Goal: Information Seeking & Learning: Learn about a topic

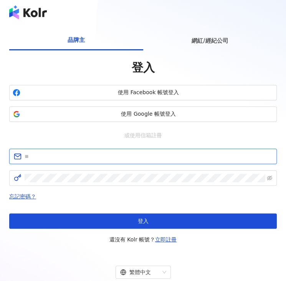
click at [144, 153] on input "text" at bounding box center [149, 156] width 248 height 8
paste input "**********"
type input "**********"
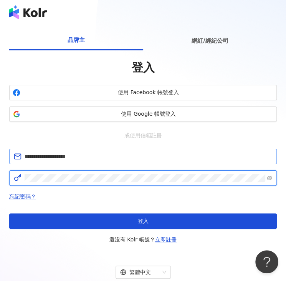
click button "登入" at bounding box center [143, 220] width 268 height 15
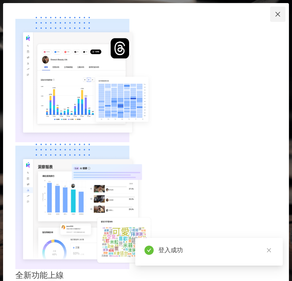
click at [283, 17] on span "Close" at bounding box center [277, 14] width 15 height 6
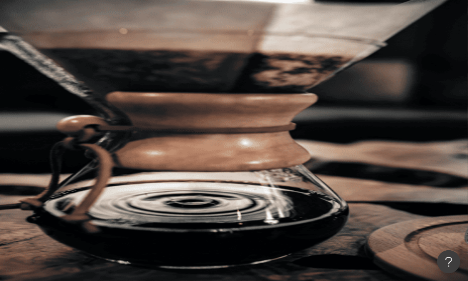
click at [286, 116] on div "不分平台 台灣 搜尋 您可能感興趣： 普渡 農曆七月十五 名額可預訂 錢兔似錦鑽石包 品牌紅包袋 類型 性別 追蹤數 互動率 觀看率 合作費用預估 更多篩選 …" at bounding box center [279, 118] width 377 height 175
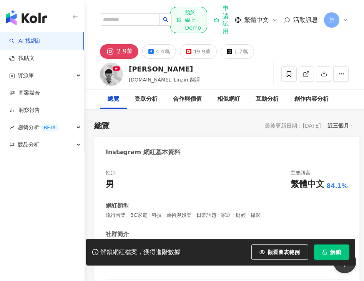
scroll to position [192, 0]
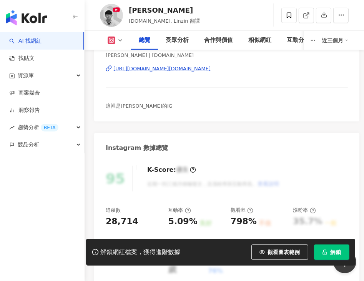
copy div "[URL][DOMAIN_NAME][DOMAIN_NAME]"
click at [108, 69] on icon at bounding box center [109, 68] width 6 height 6
copy div "[URL][DOMAIN_NAME][DOMAIN_NAME]"
click at [200, 144] on div "Instagram 數據總覽" at bounding box center [226, 145] width 265 height 25
drag, startPoint x: 116, startPoint y: 61, endPoint x: 144, endPoint y: 67, distance: 27.9
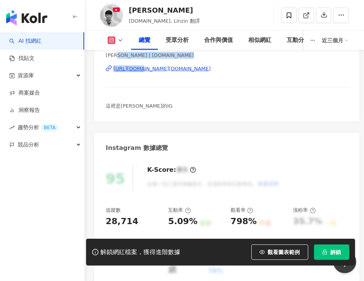
click at [144, 67] on div "Linzin 阿哲 | linzin.yt https://www.instagram.com/linzin.yt/" at bounding box center [227, 74] width 242 height 45
drag, startPoint x: 144, startPoint y: 67, endPoint x: 240, endPoint y: 87, distance: 98.8
click at [244, 87] on div "Linzin 阿哲 | linzin.yt https://www.instagram.com/linzin.yt/" at bounding box center [227, 74] width 242 height 45
click at [152, 70] on div "https://www.instagram.com/linzin.yt/" at bounding box center [161, 68] width 97 height 7
click at [109, 36] on icon at bounding box center [112, 40] width 8 height 8
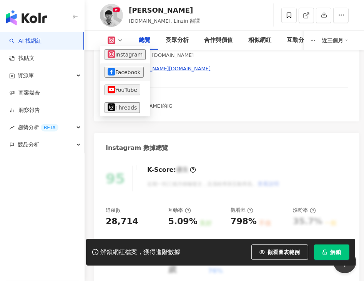
click at [121, 75] on button "Facebook" at bounding box center [123, 72] width 39 height 11
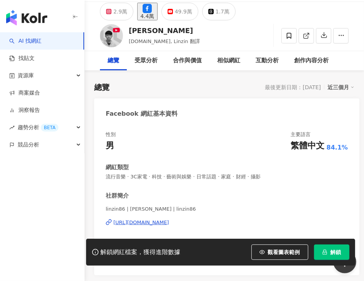
scroll to position [154, 0]
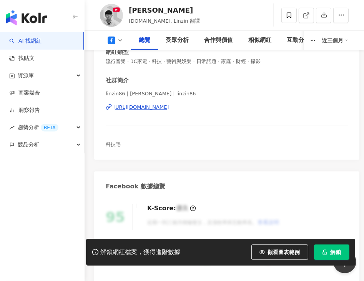
click at [169, 109] on div "https://www.facebook.com/1277041492342137" at bounding box center [141, 107] width 56 height 7
drag, startPoint x: 126, startPoint y: 41, endPoint x: 121, endPoint y: 95, distance: 54.0
click at [125, 46] on div "總覽 受眾分析 合作與價值 相似網紅 互動分析 創作內容分析 近三個月" at bounding box center [224, 40] width 248 height 19
click at [110, 41] on icon at bounding box center [112, 40] width 8 height 8
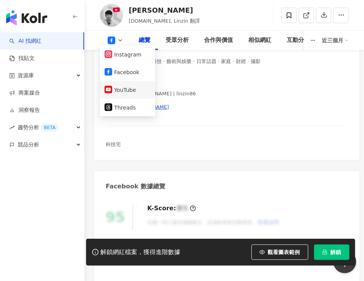
click at [118, 92] on button "YouTube" at bounding box center [127, 89] width 46 height 11
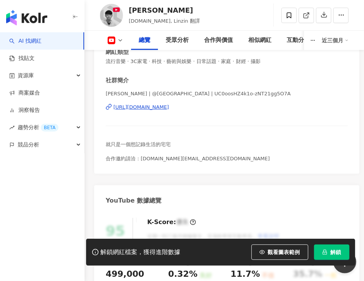
click at [283, 109] on div "https://www.youtube.com/channel/UC0oosHZ4k1o-zNT21gg5O7A" at bounding box center [227, 107] width 242 height 7
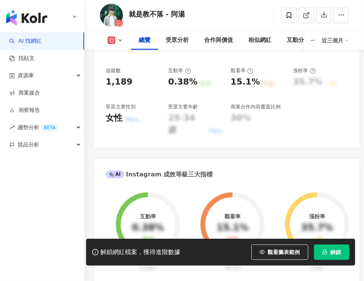
scroll to position [95, 0]
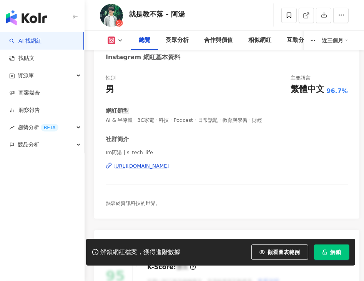
click at [119, 99] on div "性別 男 主要語言 繁體中文 96.7% 網紅類型 AI & 半導體 · 3C家電 · 科技 · Podcast · 日常話題 · 教育與學習 · 財經 社群…" at bounding box center [226, 143] width 265 height 152
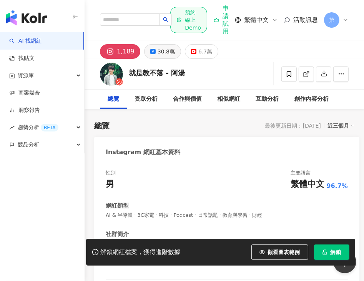
scroll to position [0, 0]
click at [159, 61] on div "就是教不落 - 阿湯 追蹤數 1,189 互動率 0.38% 觀看率 15.1%" at bounding box center [223, 74] width 279 height 30
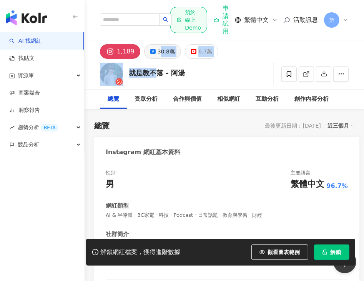
drag, startPoint x: 159, startPoint y: 58, endPoint x: 160, endPoint y: 50, distance: 7.7
click at [160, 50] on div "30.8萬" at bounding box center [165, 51] width 17 height 11
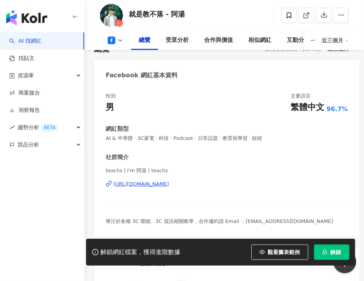
scroll to position [192, 0]
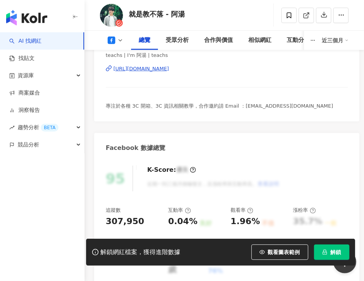
click at [136, 68] on div "https://www.facebook.com/174208466961" at bounding box center [141, 68] width 56 height 7
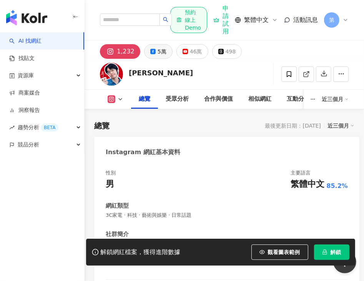
click at [154, 54] on button "5萬" at bounding box center [158, 51] width 28 height 15
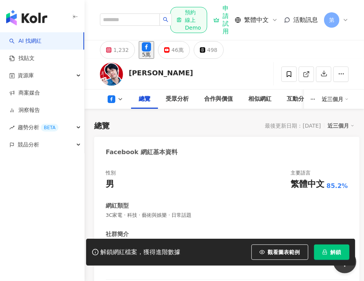
click at [151, 51] on div "5萬" at bounding box center [146, 54] width 9 height 6
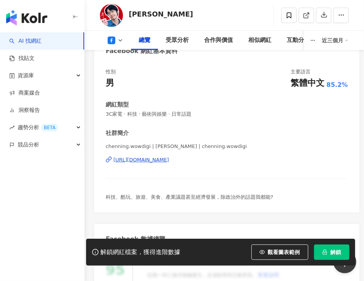
scroll to position [115, 0]
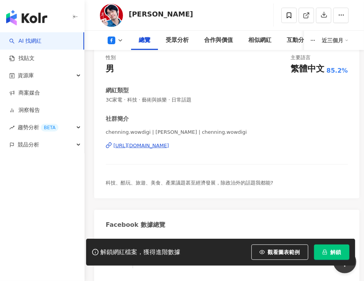
drag, startPoint x: 202, startPoint y: 144, endPoint x: 113, endPoint y: 144, distance: 88.3
click at [113, 144] on div "chenning.wowdigi | 陳寗 | chenning.wowdigi https://www.facebook.com/7550387645929…" at bounding box center [227, 151] width 242 height 45
click at [286, 140] on div "chenning.wowdigi | 陳寗 | chenning.wowdigi https://www.facebook.com/7550387645929…" at bounding box center [227, 151] width 242 height 45
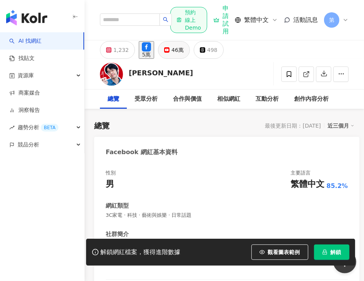
click at [184, 55] on div "46萬" at bounding box center [177, 50] width 12 height 11
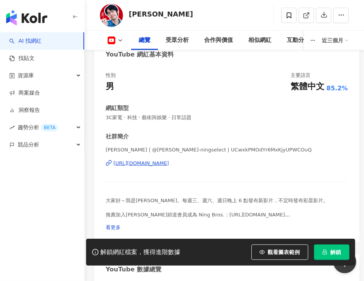
scroll to position [115, 0]
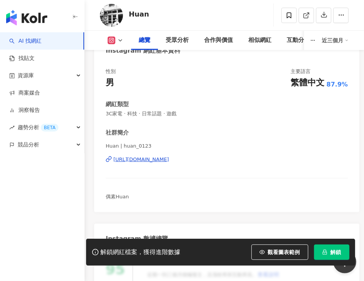
scroll to position [115, 0]
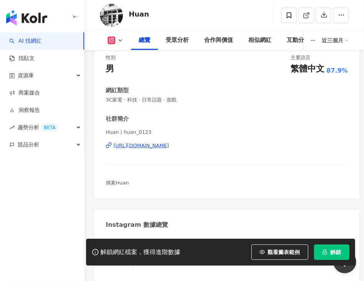
click at [155, 146] on div "[URL][DOMAIN_NAME]" at bounding box center [141, 145] width 56 height 7
click at [121, 39] on icon at bounding box center [120, 40] width 6 height 6
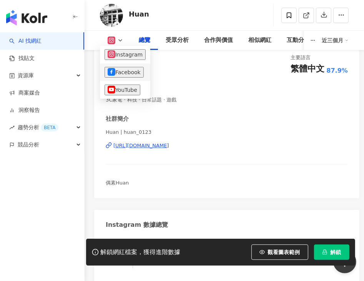
drag, startPoint x: 117, startPoint y: 68, endPoint x: 122, endPoint y: 73, distance: 6.8
click at [118, 68] on button "Facebook" at bounding box center [123, 72] width 39 height 11
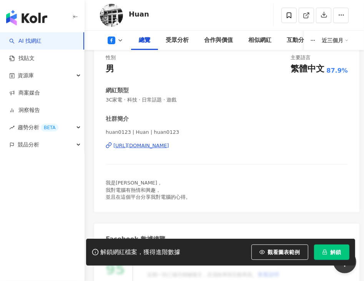
click at [161, 146] on div "https://www.facebook.com/1659331067463162" at bounding box center [141, 145] width 56 height 7
click at [111, 33] on div "總覽 受眾分析 合作與價值 相似網紅 互動分析 創作內容分析 近三個月" at bounding box center [224, 40] width 248 height 19
click at [111, 36] on icon at bounding box center [112, 40] width 8 height 8
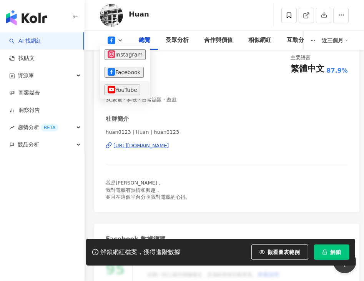
click at [112, 90] on button "YouTube" at bounding box center [122, 89] width 36 height 11
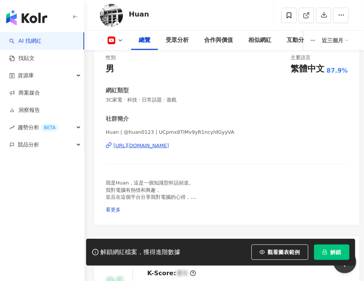
click at [153, 147] on div "https://www.youtube.com/channel/UCpmx8TiMv9yR1ncyldGyyVA" at bounding box center [141, 145] width 56 height 7
click at [169, 148] on div "https://www.youtube.com/channel/UCpmx8TiMv9yR1ncyldGyyVA" at bounding box center [141, 145] width 56 height 7
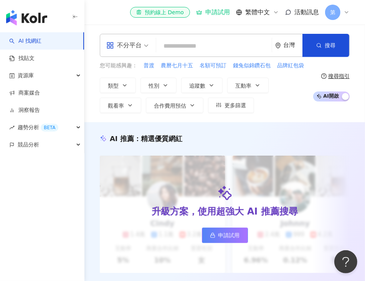
click at [199, 45] on input "search" at bounding box center [213, 46] width 109 height 15
paste input "*********"
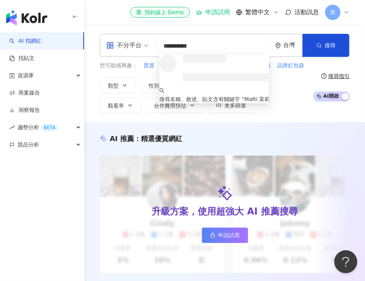
type input "*********"
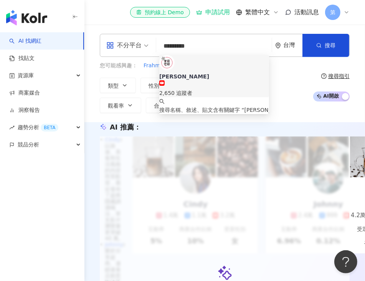
click at [165, 80] on icon at bounding box center [161, 82] width 5 height 5
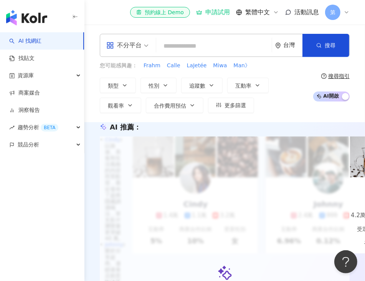
click at [193, 52] on input "search" at bounding box center [213, 46] width 109 height 15
paste input "*********"
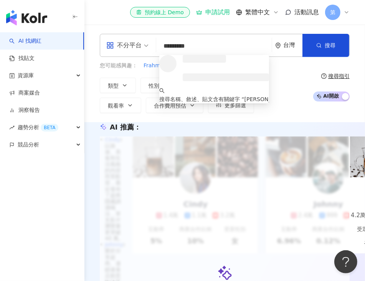
click at [200, 63] on h3 at bounding box center [204, 59] width 43 height 8
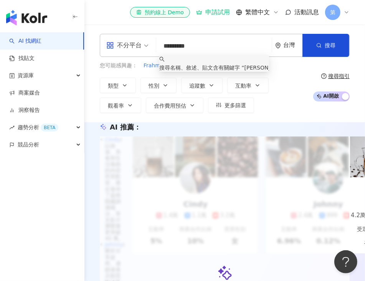
click at [245, 71] on span "MaRi 茉莉宅研" at bounding box center [267, 68] width 45 height 6
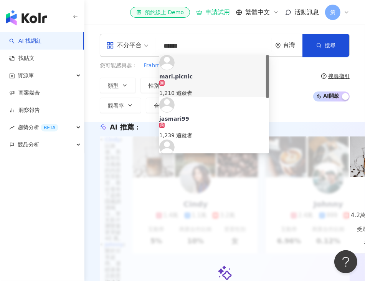
drag, startPoint x: 218, startPoint y: 41, endPoint x: 148, endPoint y: 46, distance: 70.1
click at [148, 46] on div "不分平台 ****** 台灣 搜尋 https://www.instagram.com/mari.picnic https://www.instagram.c…" at bounding box center [225, 45] width 250 height 23
paste input "***"
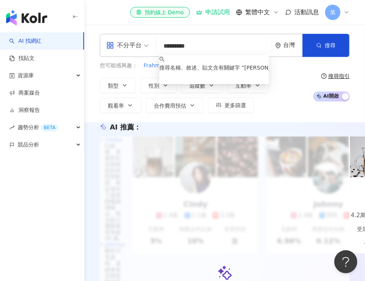
type input "*********"
drag, startPoint x: 218, startPoint y: 42, endPoint x: 126, endPoint y: 45, distance: 92.2
click at [126, 45] on div "不分平台 ********* 台灣 搜尋 keyword 搜尋名稱、敘述、貼文含有關鍵字 “ MaRi 茉莉宅研 ” 的網紅" at bounding box center [225, 45] width 250 height 23
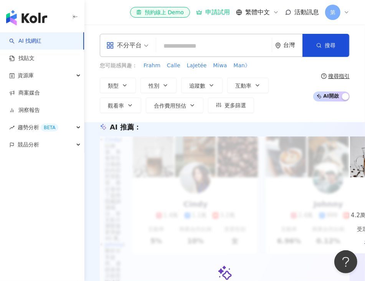
paste input "*********"
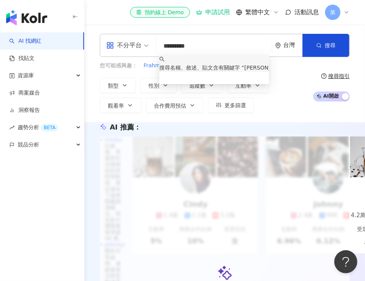
drag, startPoint x: 175, startPoint y: 44, endPoint x: 182, endPoint y: 41, distance: 7.1
click at [178, 44] on input "*********" at bounding box center [213, 46] width 109 height 15
click at [182, 41] on input "*********" at bounding box center [213, 46] width 109 height 15
drag, startPoint x: 178, startPoint y: 44, endPoint x: 217, endPoint y: 38, distance: 39.2
click at [217, 38] on div "不分平台 ********* 台灣 搜尋 keyword 搜尋名稱、敘述、貼文含有關鍵字 “ MaRi 茉莉宅研 ” 的網紅" at bounding box center [225, 45] width 250 height 23
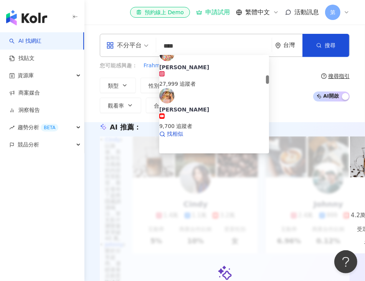
scroll to position [499, 0]
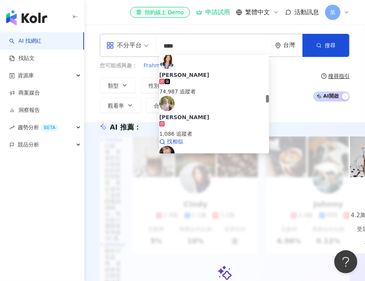
paste input "*********"
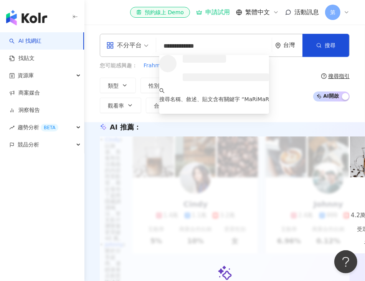
scroll to position [0, 0]
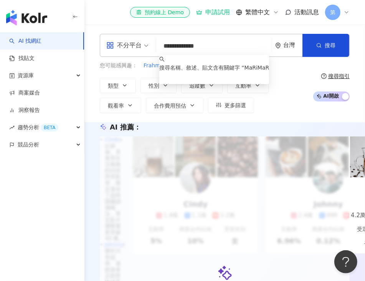
drag, startPoint x: 195, startPoint y: 44, endPoint x: 177, endPoint y: 54, distance: 20.6
click at [177, 54] on div "**********" at bounding box center [225, 45] width 250 height 23
click at [179, 45] on input "********" at bounding box center [213, 46] width 109 height 15
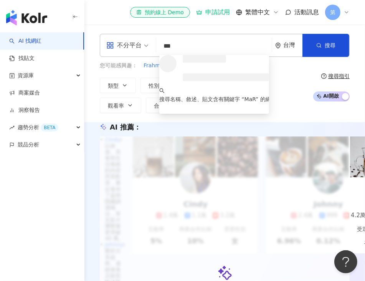
drag, startPoint x: 179, startPoint y: 48, endPoint x: 146, endPoint y: 55, distance: 34.0
click at [141, 57] on div "不分平台 *** 台灣 搜尋 loading 搜尋名稱、敘述、貼文含有關鍵字 “ MaR ” 的網紅 您可能感興趣： Frahm Calle LaJetée …" at bounding box center [224, 73] width 281 height 79
paste input "******"
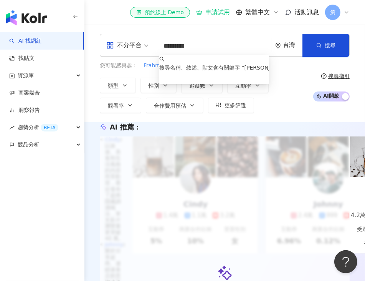
click at [183, 47] on input "*********" at bounding box center [213, 46] width 109 height 15
click at [180, 47] on input "*********" at bounding box center [213, 46] width 109 height 15
drag, startPoint x: 177, startPoint y: 48, endPoint x: 151, endPoint y: 57, distance: 28.2
click at [151, 57] on div "不分平台 ******** 台灣 搜尋 keyword 搜尋名稱、敘述、貼文含有關鍵字 “ MaRi茉莉宅研 ” 的網紅 您可能感興趣： Frahm Call…" at bounding box center [224, 73] width 281 height 79
click at [245, 71] on span "茉莉宅研" at bounding box center [267, 68] width 45 height 6
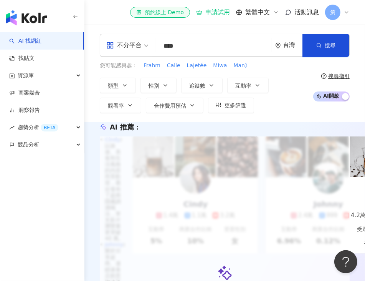
type input "****"
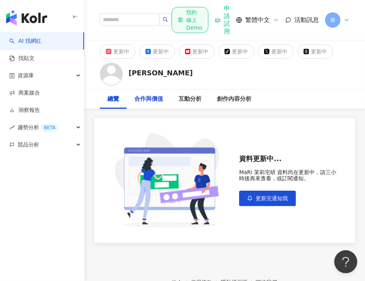
click at [154, 101] on div "合作與價值" at bounding box center [148, 98] width 29 height 9
click at [94, 101] on div "總覽 合作與價值 互動分析 創作內容分析" at bounding box center [224, 98] width 281 height 19
click at [103, 98] on div "總覽" at bounding box center [113, 98] width 27 height 19
click at [115, 51] on div "更新中" at bounding box center [121, 51] width 16 height 11
click at [192, 56] on div "更新中" at bounding box center [200, 51] width 16 height 11
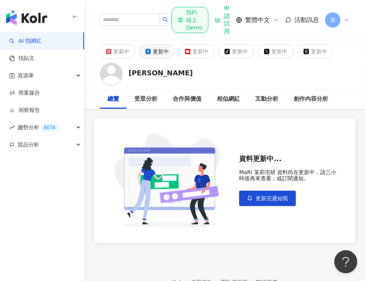
click at [141, 57] on button "更新中" at bounding box center [157, 51] width 36 height 15
click at [124, 54] on div "更新中" at bounding box center [121, 51] width 16 height 11
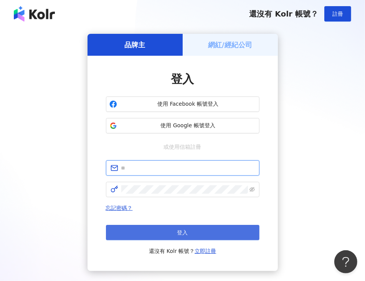
type input "**********"
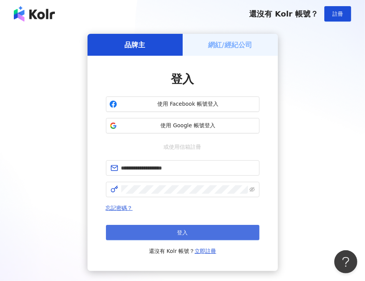
click at [197, 232] on button "登入" at bounding box center [183, 232] width 154 height 15
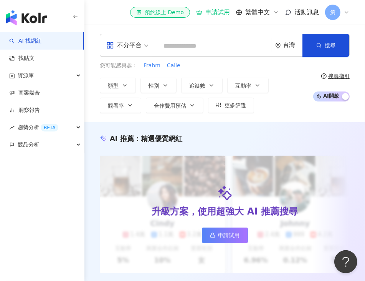
click at [182, 41] on input "search" at bounding box center [213, 46] width 109 height 15
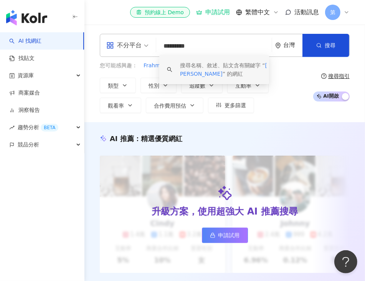
drag, startPoint x: 178, startPoint y: 45, endPoint x: 125, endPoint y: 53, distance: 54.0
click at [153, 47] on div "不分平台 ********* 台灣 搜尋 keyword 搜尋名稱、敘述、貼文含有關鍵字 “ MaRi 茉莉宅研 ” 的網紅" at bounding box center [225, 45] width 250 height 23
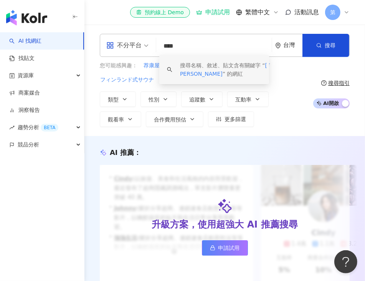
drag, startPoint x: 172, startPoint y: 49, endPoint x: 201, endPoint y: 40, distance: 30.2
click at [199, 40] on input "****" at bounding box center [213, 46] width 109 height 15
type input "****"
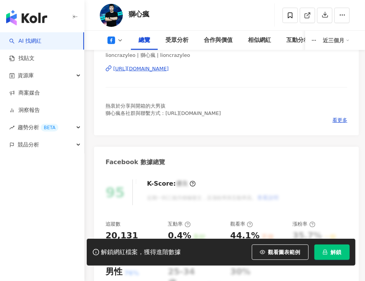
scroll to position [190, 0]
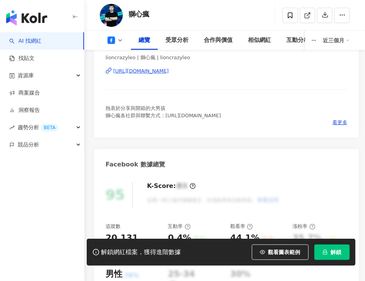
drag, startPoint x: 108, startPoint y: 74, endPoint x: 151, endPoint y: 15, distance: 73.4
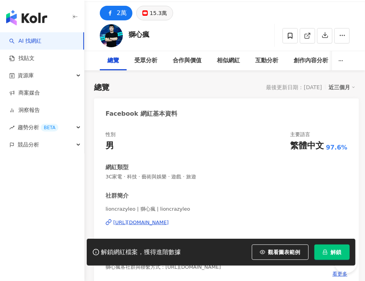
click at [162, 6] on button "15.3萬" at bounding box center [154, 13] width 37 height 15
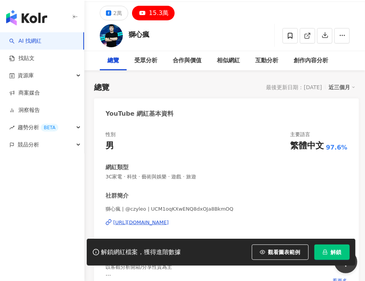
click at [155, 222] on div "https://www.youtube.com/channel/UCM1oqKXwENQ8dxOJa8BkmOQ" at bounding box center [141, 222] width 56 height 7
drag, startPoint x: 118, startPoint y: 13, endPoint x: 116, endPoint y: 17, distance: 4.0
click at [118, 13] on div "2萬" at bounding box center [117, 13] width 9 height 11
click at [117, 14] on div "2萬" at bounding box center [117, 13] width 9 height 11
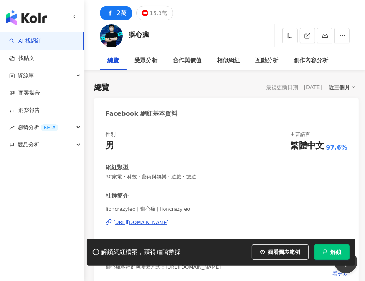
click at [286, 137] on div "性別 男 主要語言 繁體中文 97.6%" at bounding box center [227, 141] width 242 height 21
click at [169, 224] on div "https://www.facebook.com/468358290662933" at bounding box center [141, 222] width 56 height 7
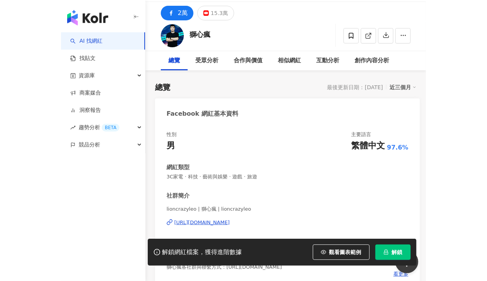
scroll to position [23, 0]
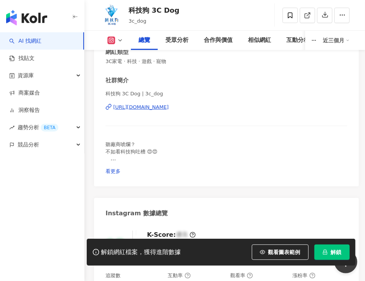
click at [169, 104] on div "[URL][DOMAIN_NAME]" at bounding box center [141, 107] width 56 height 7
click at [119, 43] on button at bounding box center [115, 40] width 31 height 8
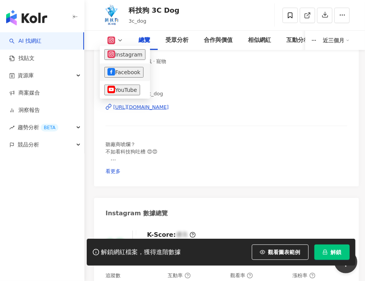
click at [114, 67] on button "Facebook" at bounding box center [123, 72] width 39 height 11
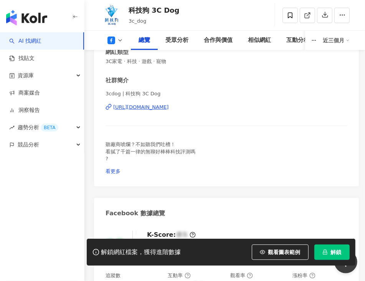
click at [154, 106] on div "https://www.facebook.com/441802412880490" at bounding box center [141, 107] width 56 height 7
click at [124, 109] on div "https://www.facebook.com/441802412880490" at bounding box center [141, 107] width 56 height 7
click at [124, 40] on button at bounding box center [115, 40] width 31 height 8
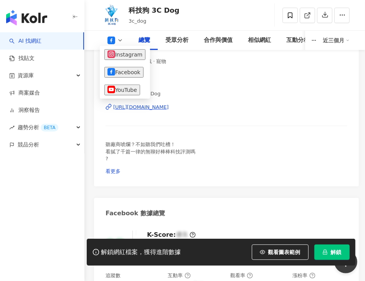
click at [124, 40] on button at bounding box center [115, 40] width 31 height 8
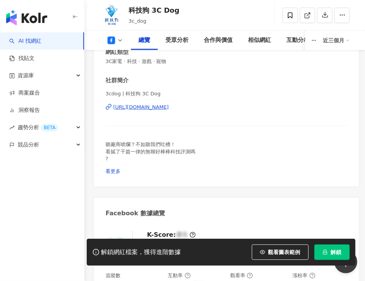
click at [121, 43] on button at bounding box center [115, 40] width 31 height 8
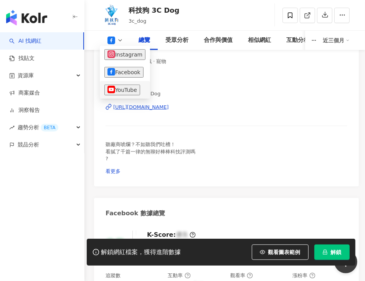
click at [113, 90] on button "YouTube" at bounding box center [122, 89] width 36 height 11
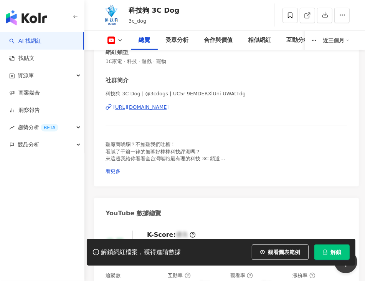
drag, startPoint x: 157, startPoint y: 115, endPoint x: 157, endPoint y: 108, distance: 7.3
click at [157, 114] on div "科技狗 3C Dog | @3cdogs | UC5r-9EMDERXlUni-UWAtTdg https://www.youtube.com/channel…" at bounding box center [227, 112] width 242 height 45
click at [157, 107] on div "https://www.youtube.com/channel/UC5r-9EMDERXlUni-UWAtTdg" at bounding box center [141, 107] width 56 height 7
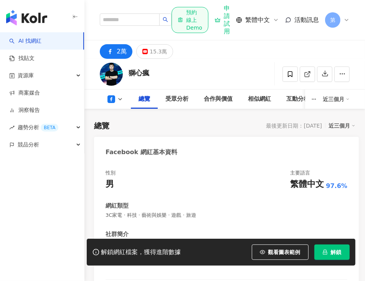
click at [108, 98] on icon at bounding box center [112, 99] width 8 height 8
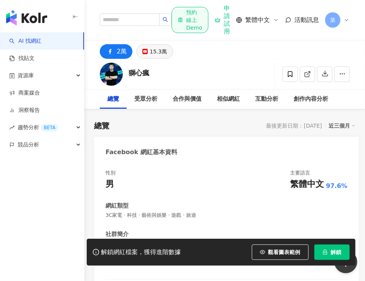
click at [143, 53] on icon at bounding box center [144, 51] width 5 height 5
click at [161, 47] on div "15.3萬" at bounding box center [158, 51] width 17 height 11
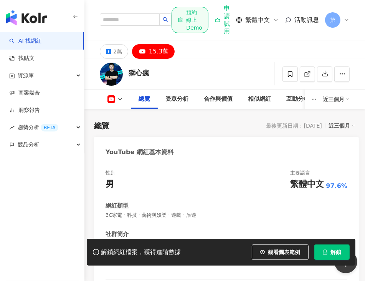
scroll to position [77, 0]
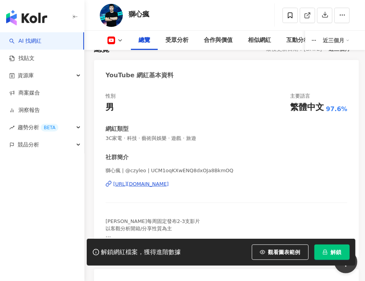
drag, startPoint x: 254, startPoint y: 187, endPoint x: 247, endPoint y: 184, distance: 7.7
click at [169, 184] on div "https://www.youtube.com/channel/UCM1oqKXwENQ8dxOJa8BkmOQ" at bounding box center [141, 183] width 56 height 7
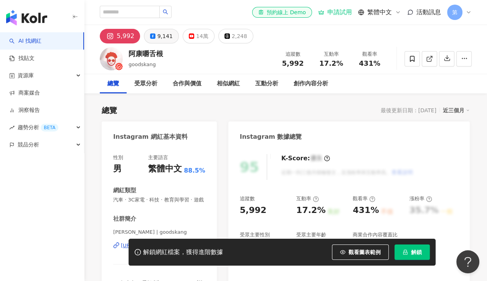
drag, startPoint x: 127, startPoint y: 54, endPoint x: 169, endPoint y: 39, distance: 43.9
click at [166, 38] on div "9,141" at bounding box center [164, 36] width 15 height 11
click at [158, 43] on div "阿康嚼舌根 goodskang 追蹤數 5,992 互動率 17.2% 觀看率 431%" at bounding box center [285, 58] width 403 height 30
click at [120, 44] on div "阿康嚼舌根 goodskang 追蹤數 5,992 互動率 17.2% 觀看率 431%" at bounding box center [285, 58] width 403 height 30
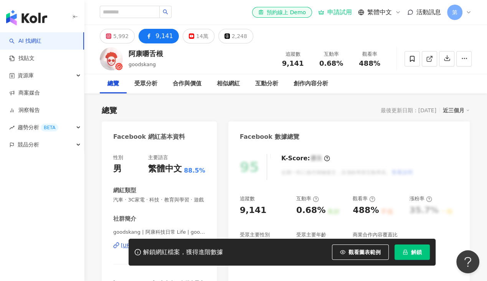
drag, startPoint x: 154, startPoint y: 45, endPoint x: 177, endPoint y: 59, distance: 27.1
click at [163, 43] on div "阿康嚼舌根 goodskang 追蹤數 9,141 互動率 0.68% 觀看率 488%" at bounding box center [285, 58] width 403 height 30
click at [189, 54] on div "阿康嚼舌根 goodskang 追蹤數 9,141 互動率 0.68% 觀看率 488%" at bounding box center [285, 58] width 403 height 30
click at [177, 59] on div "阿康嚼舌根 goodskang 追蹤數 9,141 互動率 0.68% 觀看率 488%" at bounding box center [285, 58] width 403 height 30
click at [183, 38] on button "14萬" at bounding box center [199, 36] width 32 height 15
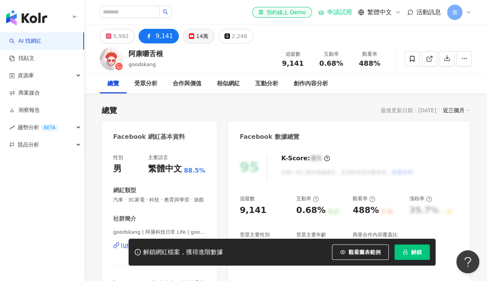
click at [198, 31] on div "14萬" at bounding box center [202, 36] width 12 height 11
click at [199, 39] on div "14萬" at bounding box center [202, 36] width 12 height 11
click at [200, 35] on div "14萬" at bounding box center [202, 36] width 12 height 11
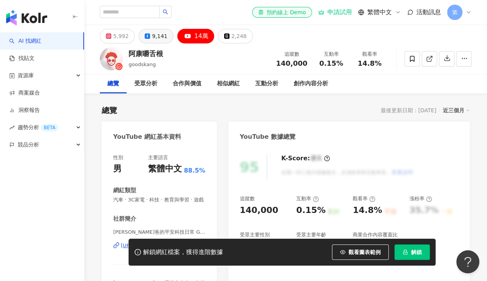
click at [149, 37] on button "9,141" at bounding box center [156, 36] width 35 height 15
click at [106, 39] on button "5,992" at bounding box center [117, 36] width 35 height 15
click at [115, 28] on div "5,992 9,141 14萬 2,248" at bounding box center [285, 34] width 403 height 18
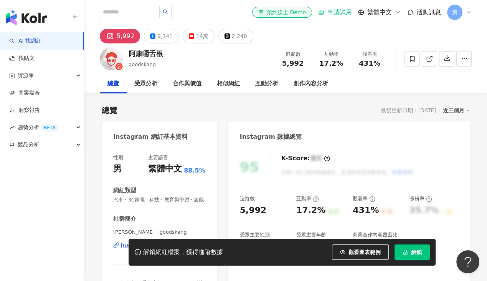
drag, startPoint x: 213, startPoint y: 214, endPoint x: 175, endPoint y: 219, distance: 38.3
click at [181, 219] on div "性別 男 主要語言 繁體中文 88.5% 網紅類型 汽車 · 3C家電 · 科技 · 教育與學習 · 遊戲 社群簡介 阿康 GOODSKANG | goods…" at bounding box center [159, 228] width 115 height 165
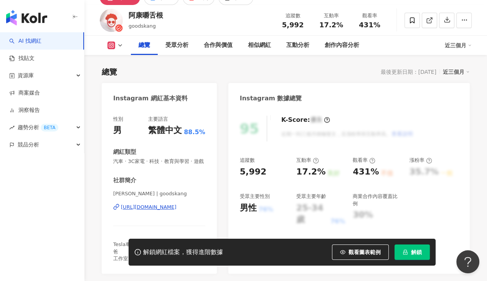
drag, startPoint x: 175, startPoint y: 219, endPoint x: 163, endPoint y: 216, distance: 12.3
click at [163, 210] on div "https://www.instagram.com/goodskang/" at bounding box center [149, 206] width 56 height 7
drag, startPoint x: 119, startPoint y: 43, endPoint x: 125, endPoint y: 72, distance: 29.3
click at [120, 42] on icon at bounding box center [120, 45] width 6 height 6
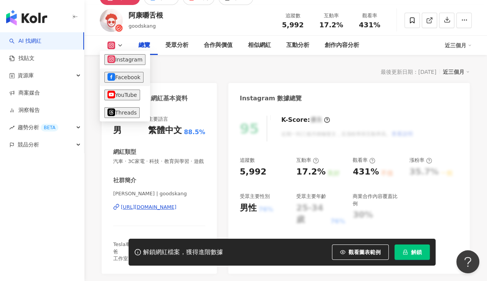
drag, startPoint x: 135, startPoint y: 81, endPoint x: 139, endPoint y: 88, distance: 7.6
click at [135, 81] on button "Facebook" at bounding box center [123, 77] width 39 height 11
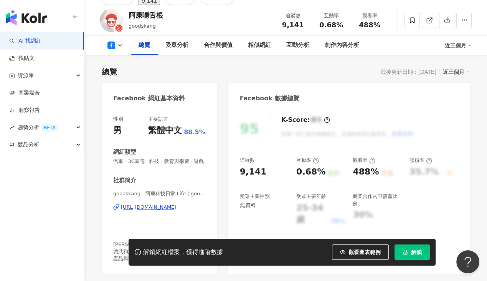
click at [117, 46] on icon at bounding box center [120, 45] width 6 height 6
click at [152, 203] on div "https://www.facebook.com/380274826072428" at bounding box center [149, 206] width 56 height 7
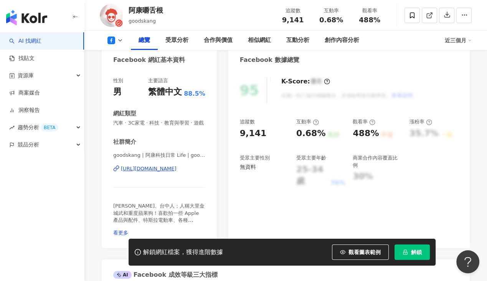
click at [126, 58] on div "Facebook 網紅基本資料" at bounding box center [149, 60] width 72 height 8
click at [111, 43] on icon at bounding box center [112, 40] width 8 height 8
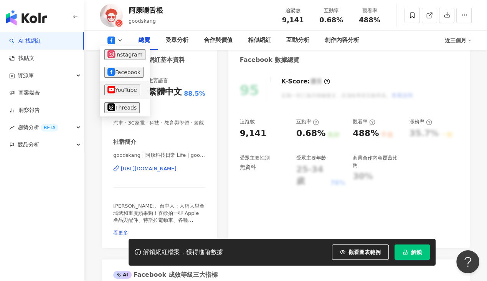
click at [118, 96] on li "YouTube" at bounding box center [125, 90] width 50 height 18
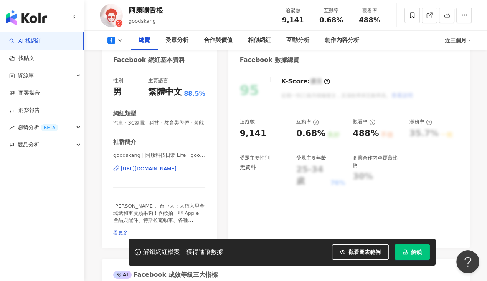
click at [118, 38] on icon at bounding box center [120, 40] width 6 height 6
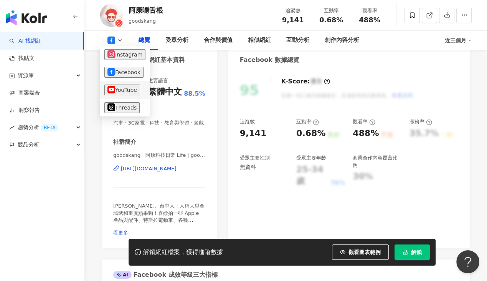
click at [129, 86] on button "YouTube" at bounding box center [122, 89] width 36 height 11
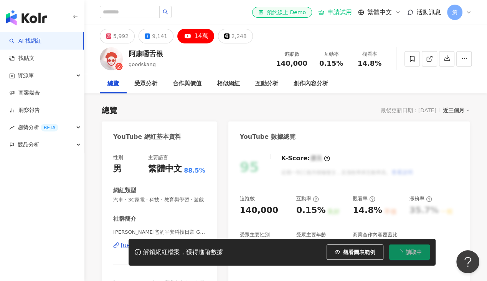
scroll to position [38, 0]
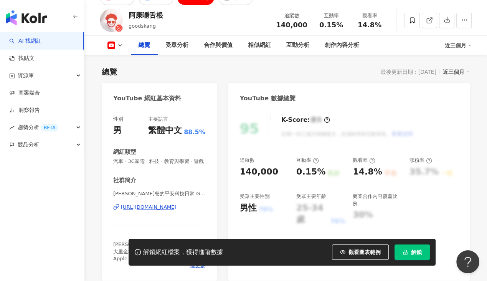
click at [162, 210] on div "[URL][DOMAIN_NAME]" at bounding box center [149, 206] width 56 height 7
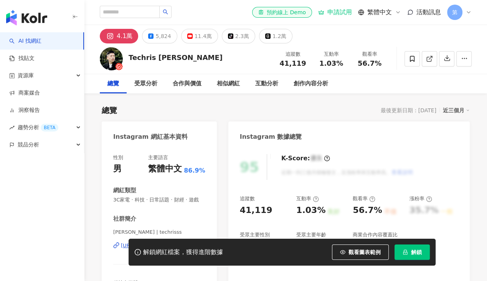
scroll to position [77, 0]
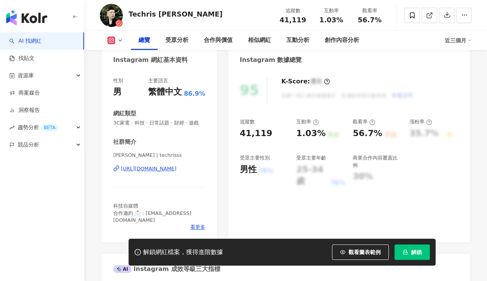
click at [157, 172] on div "[URL][DOMAIN_NAME]" at bounding box center [149, 168] width 56 height 7
click at [117, 41] on icon at bounding box center [120, 40] width 6 height 6
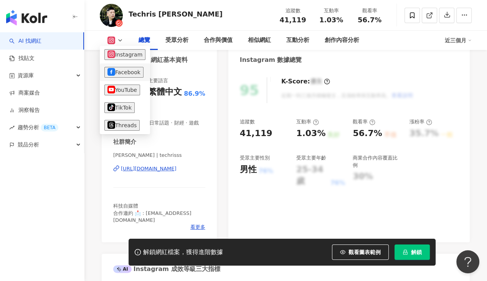
drag, startPoint x: 131, startPoint y: 69, endPoint x: 145, endPoint y: 79, distance: 17.7
click at [133, 69] on button "Facebook" at bounding box center [123, 72] width 39 height 11
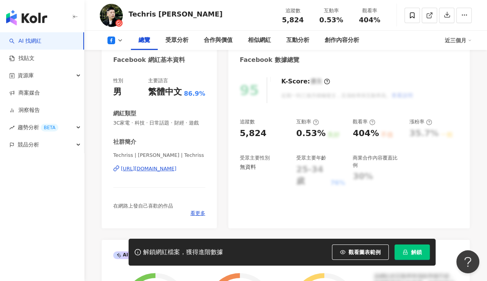
click at [127, 172] on div "https://www.facebook.com/1430193707239798" at bounding box center [149, 168] width 56 height 7
click at [107, 42] on button at bounding box center [115, 40] width 31 height 8
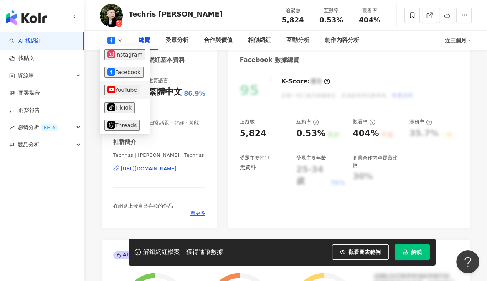
click at [131, 96] on li "YouTube" at bounding box center [125, 90] width 50 height 18
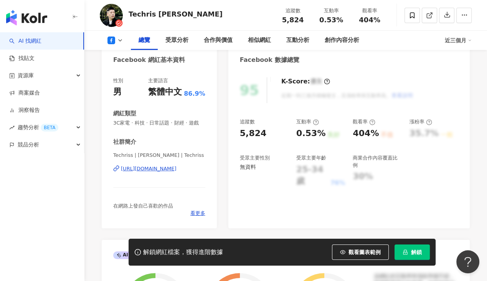
click at [111, 40] on rect at bounding box center [111, 40] width 5 height 5
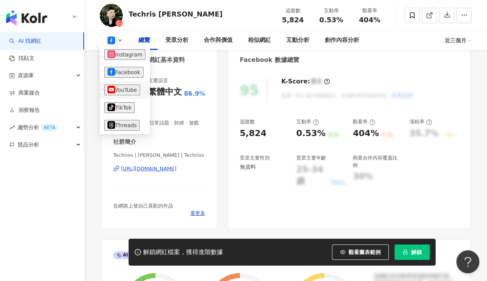
click at [114, 88] on button "YouTube" at bounding box center [122, 89] width 36 height 11
click at [122, 85] on div "性別 男" at bounding box center [118, 87] width 10 height 21
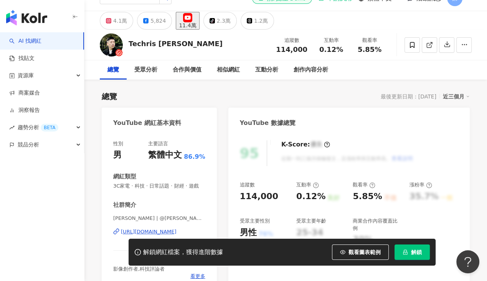
scroll to position [38, 0]
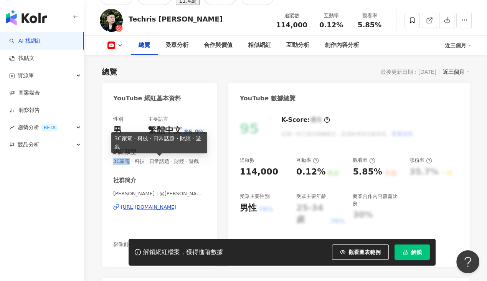
drag, startPoint x: 127, startPoint y: 161, endPoint x: 112, endPoint y: 162, distance: 15.8
click at [112, 162] on div "性別 男 主要語言 繁體中文 86.9% 網紅類型 3C家電 · 科技 · 日常話題 · 財經 · 遊戲 社群簡介 宜峯 Chris | @宜峯chris |…" at bounding box center [159, 187] width 115 height 159
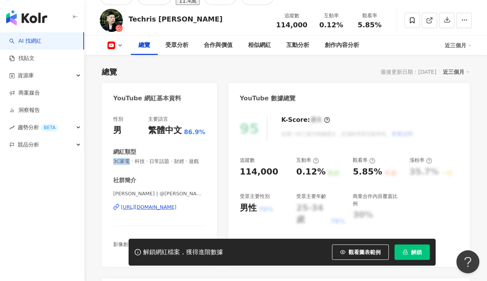
copy span "3C家電"
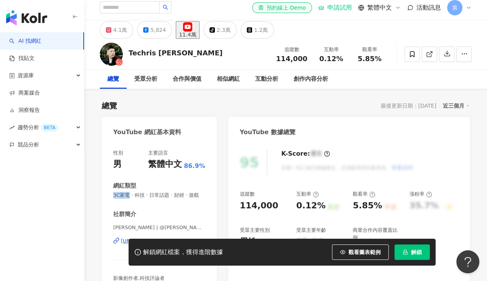
scroll to position [0, 0]
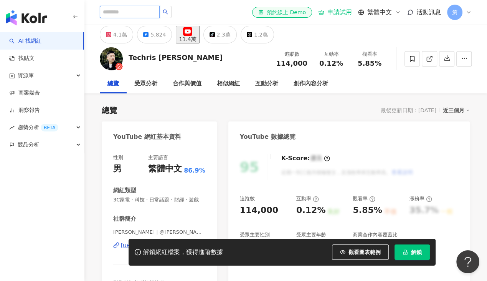
click at [123, 15] on input "search" at bounding box center [130, 12] width 60 height 12
paste input "****"
type input "****"
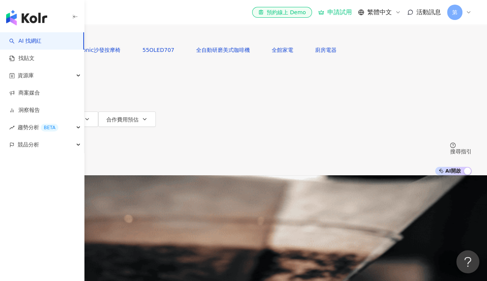
drag, startPoint x: 215, startPoint y: 35, endPoint x: 209, endPoint y: 43, distance: 11.0
click at [212, 40] on div "不分平台 3C家電 **** 台灣 搜尋" at bounding box center [243, 21] width 456 height 42
click at [127, 15] on input "****" at bounding box center [96, 7] width 62 height 15
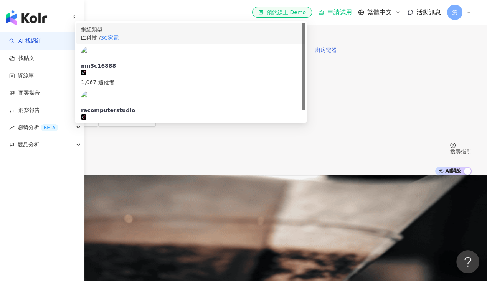
click at [187, 42] on div "網紅類型 科技 / 3C家電" at bounding box center [191, 33] width 220 height 17
click at [101, 41] on span "科技 /" at bounding box center [93, 38] width 14 height 6
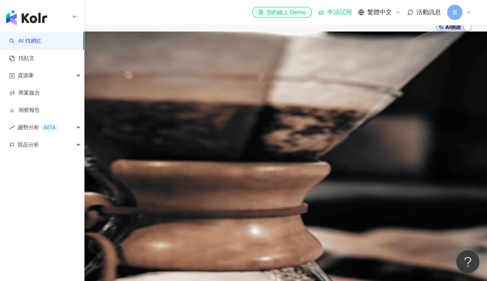
scroll to position [230, 0]
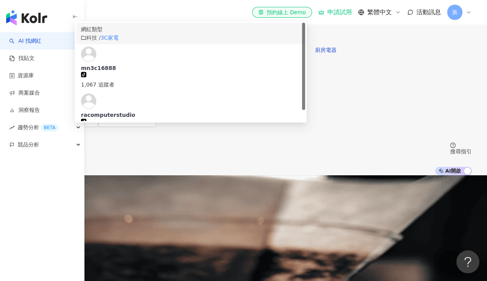
click at [127, 15] on input "****" at bounding box center [96, 7] width 62 height 15
click at [119, 41] on mark "3C家電" at bounding box center [110, 38] width 18 height 6
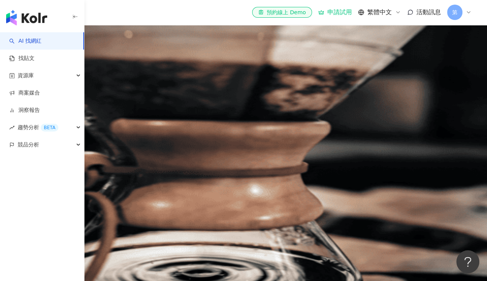
scroll to position [230, 0]
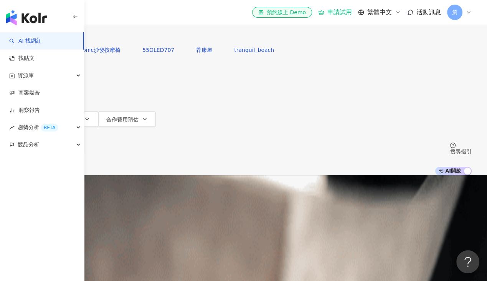
drag, startPoint x: 171, startPoint y: 79, endPoint x: 173, endPoint y: 39, distance: 40.4
click at [127, 15] on input "search" at bounding box center [96, 7] width 62 height 15
paste input "****"
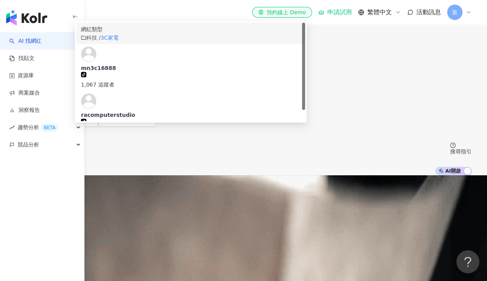
click at [119, 41] on mark "3C家電" at bounding box center [110, 38] width 18 height 6
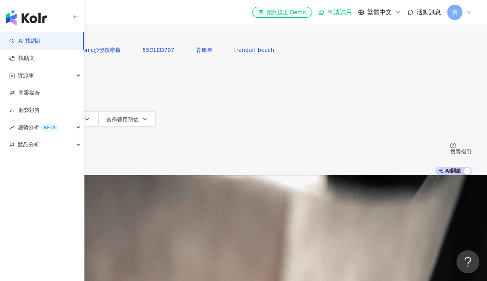
type input "****"
click at [37, 12] on img "button" at bounding box center [26, 17] width 41 height 15
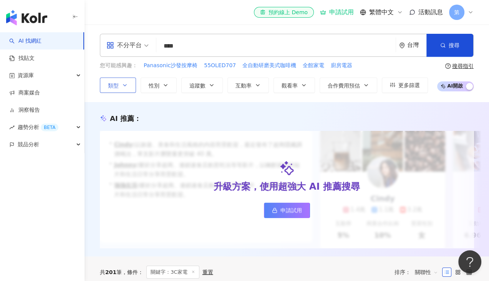
type input "****"
click at [126, 83] on icon "button" at bounding box center [125, 85] width 6 height 6
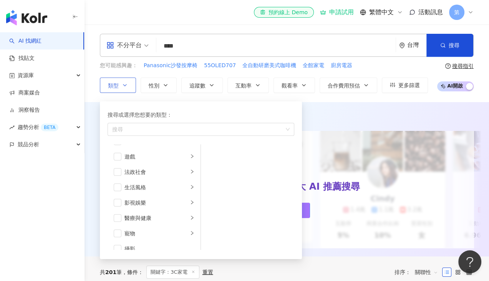
scroll to position [154, 0]
click at [132, 133] on div "搜尋" at bounding box center [201, 129] width 187 height 13
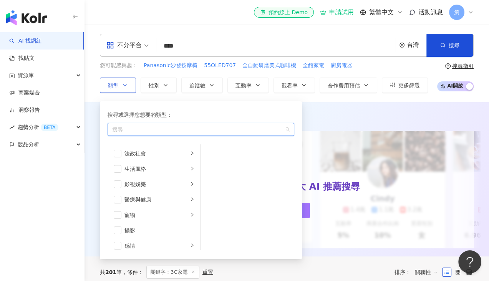
paste input "****"
type input "****"
click at [137, 146] on mark "3C家電" at bounding box center [140, 146] width 18 height 6
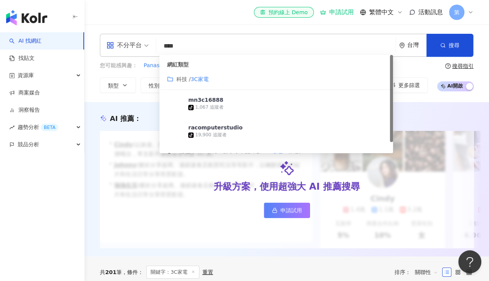
drag, startPoint x: 204, startPoint y: 49, endPoint x: 158, endPoint y: 51, distance: 45.7
click at [158, 51] on div "不分平台 **** 台灣 搜尋 customizedTag 網紅類型 科技 / 3C家電 mn3c16888 tiktok-icon 1,067 追蹤者 ra…" at bounding box center [287, 45] width 374 height 23
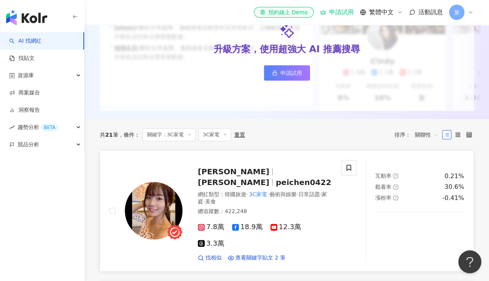
scroll to position [192, 0]
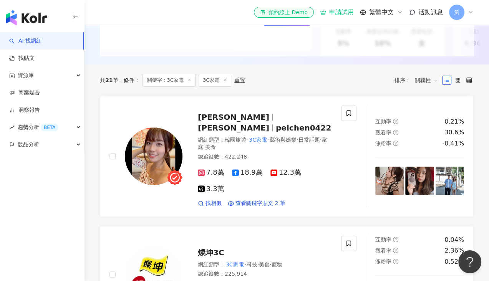
click at [227, 85] on span "3C家電" at bounding box center [214, 80] width 33 height 13
click at [188, 82] on icon at bounding box center [189, 80] width 4 height 4
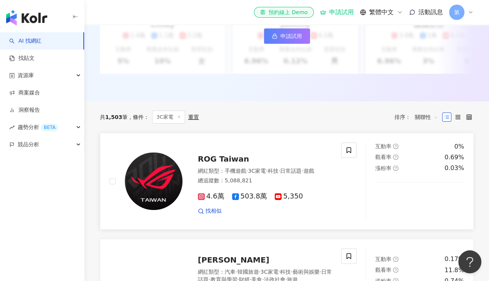
scroll to position [192, 0]
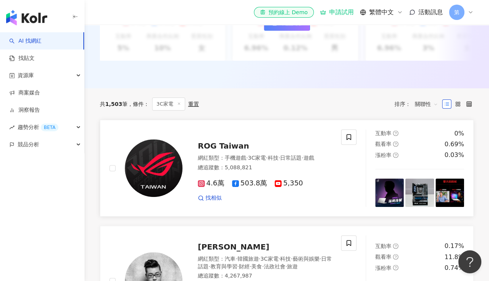
click at [233, 146] on span "ROG Taiwan" at bounding box center [223, 145] width 51 height 9
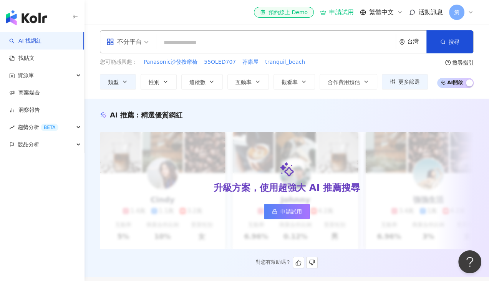
scroll to position [0, 0]
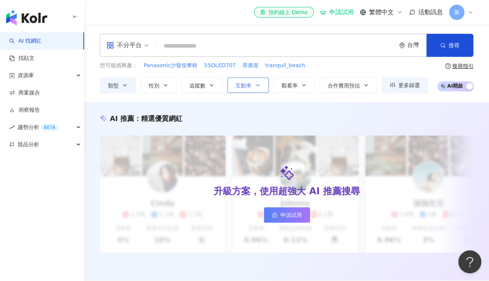
click at [248, 91] on button "互動率" at bounding box center [247, 85] width 41 height 15
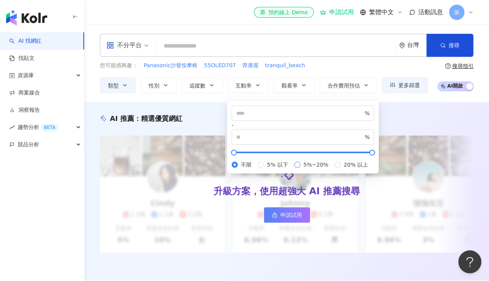
click at [300, 169] on span "5%~20%" at bounding box center [315, 164] width 31 height 8
type input "*"
type input "**"
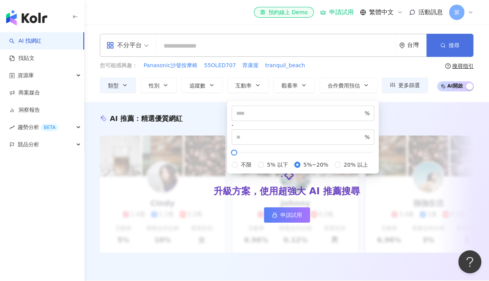
click at [444, 55] on button "搜尋" at bounding box center [449, 45] width 47 height 23
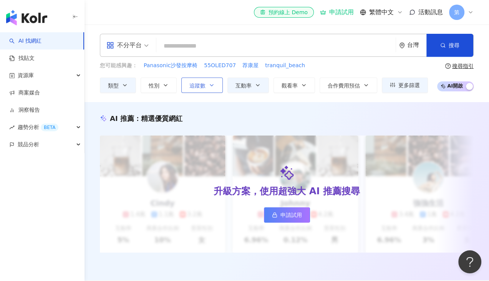
click at [194, 83] on span "追蹤數" at bounding box center [197, 86] width 16 height 6
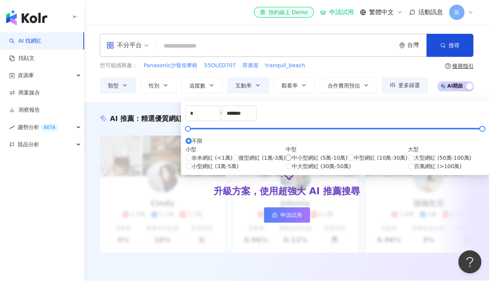
click at [291, 162] on span "中小型網紅 (5萬-10萬)" at bounding box center [319, 158] width 56 height 8
type input "*****"
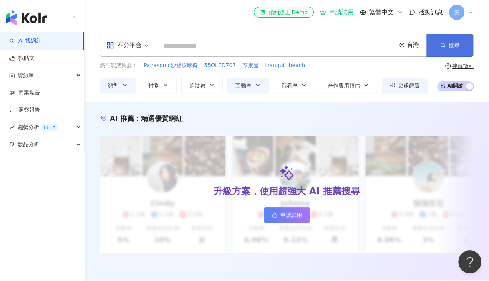
click at [467, 47] on button "搜尋" at bounding box center [449, 45] width 47 height 23
click at [206, 86] on button "追蹤數" at bounding box center [201, 85] width 41 height 15
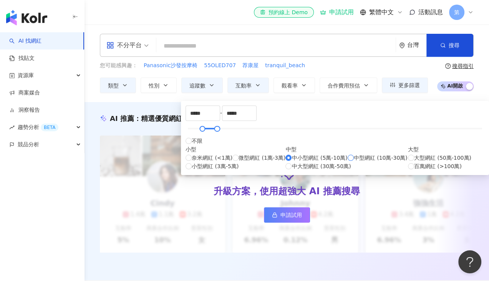
click at [354, 162] on span "中型網紅 (10萬-30萬)" at bounding box center [381, 158] width 54 height 8
type input "******"
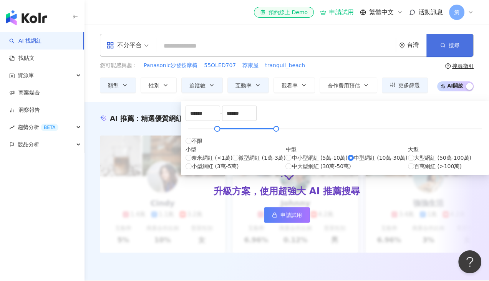
click at [434, 46] on button "搜尋" at bounding box center [449, 45] width 47 height 23
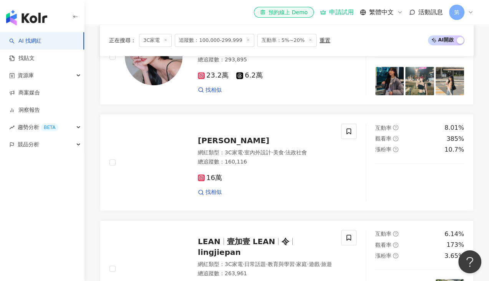
scroll to position [77, 0]
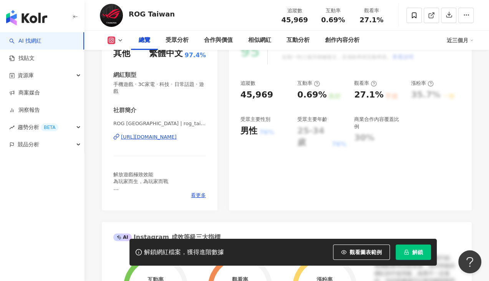
scroll to position [38, 0]
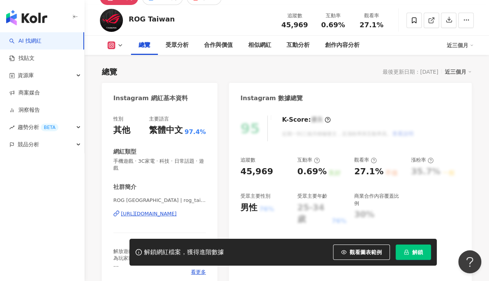
click at [174, 215] on div "https://www.instagram.com/rog_taiwan/" at bounding box center [149, 213] width 56 height 7
click at [109, 37] on div "總覽 受眾分析 合作與價值 相似網紅 互動分析 創作內容分析 近三個月" at bounding box center [287, 45] width 374 height 19
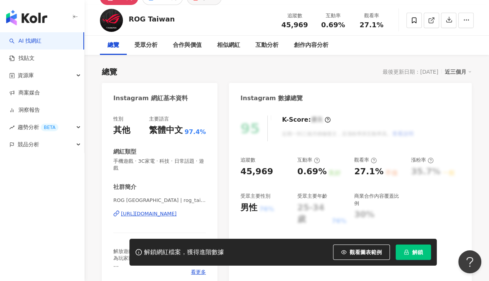
scroll to position [0, 0]
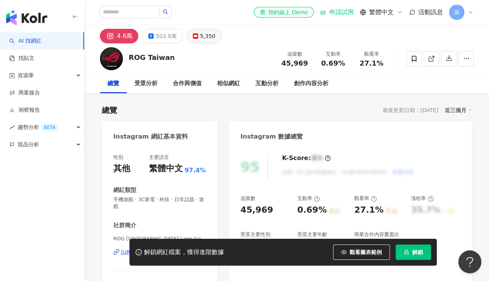
click at [195, 35] on button "5,350" at bounding box center [204, 36] width 35 height 15
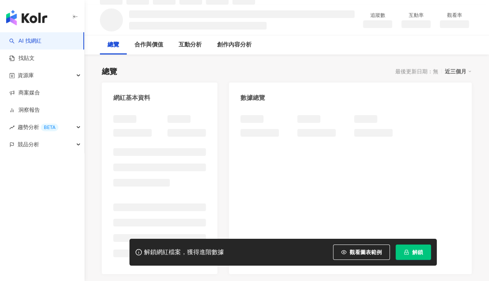
scroll to position [77, 0]
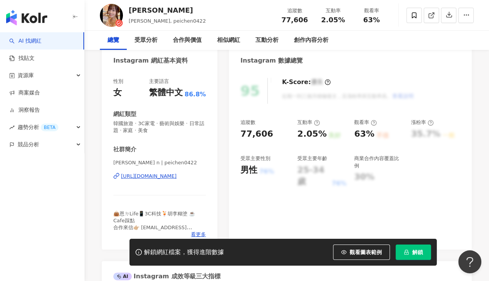
scroll to position [77, 0]
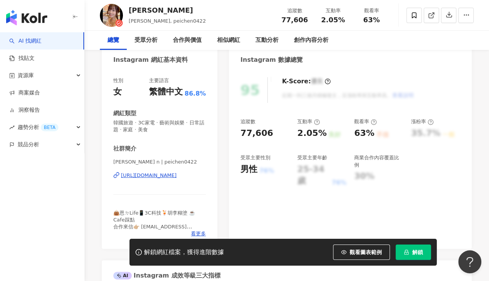
click at [167, 177] on div "[URL][DOMAIN_NAME]" at bounding box center [149, 175] width 56 height 7
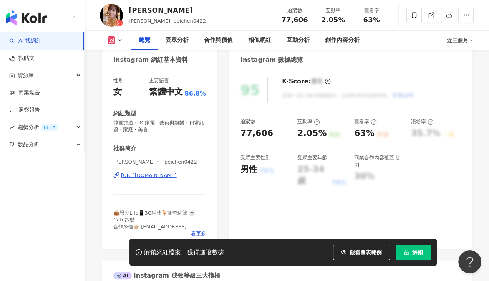
click at [124, 43] on button at bounding box center [115, 40] width 31 height 8
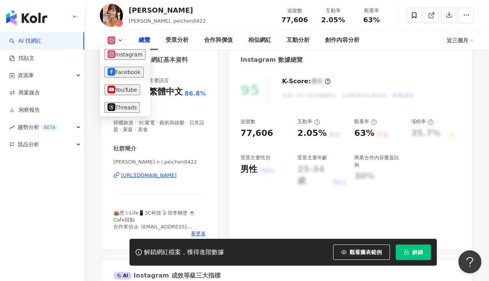
click at [131, 69] on button "Facebook" at bounding box center [123, 72] width 39 height 11
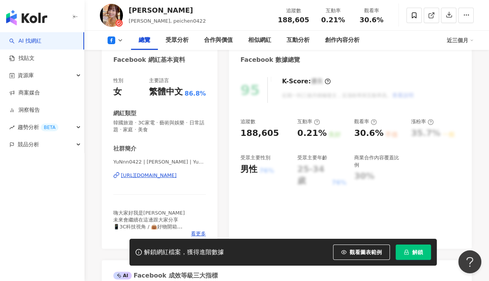
click at [158, 159] on div "YuNnn0422 | [PERSON_NAME] | YuNnn0422 [URL][DOMAIN_NAME]" at bounding box center [159, 181] width 93 height 45
click at [161, 172] on div "https://www.facebook.com/1728348210818751" at bounding box center [149, 175] width 56 height 7
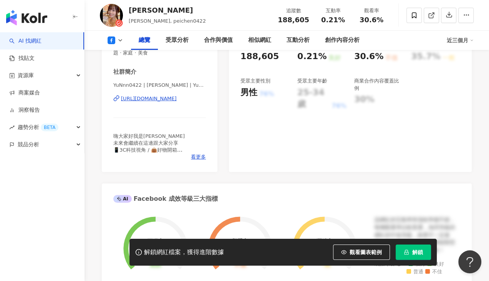
click at [119, 41] on icon at bounding box center [120, 40] width 6 height 6
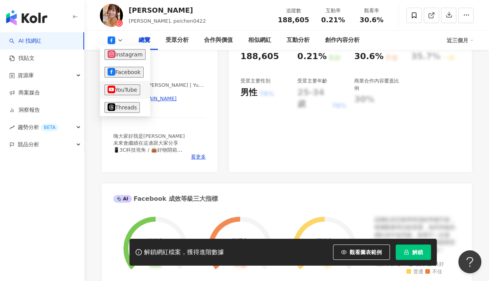
click at [123, 94] on button "YouTube" at bounding box center [122, 89] width 36 height 11
click at [124, 93] on div "YuNnn0422 | 宇恩yu_n | YuNnn0422 https://www.facebook.com/1728348210818751" at bounding box center [159, 104] width 93 height 45
click at [126, 89] on span "宇恩 yu_n | @yu_n0422 | UCl9QYeFTg1_fg_qJbrSi6fw" at bounding box center [159, 86] width 93 height 8
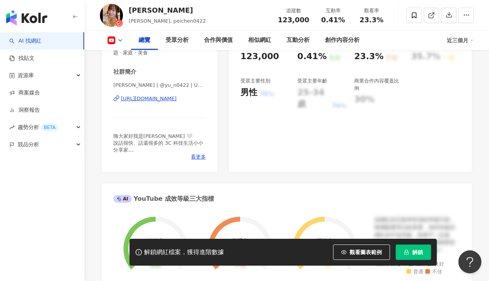
click at [162, 125] on div "宇恩 yu_n | @yu_n0422 | UCl9QYeFTg1_fg_qJbrSi6fw https://www.youtube.com/channel/…" at bounding box center [159, 104] width 93 height 45
click at [172, 101] on div "https://www.youtube.com/channel/UCl9QYeFTg1_fg_qJbrSi6fw" at bounding box center [149, 98] width 56 height 7
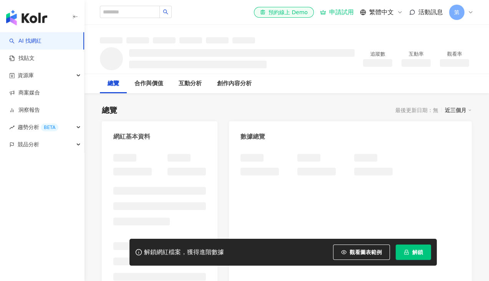
scroll to position [0, 0]
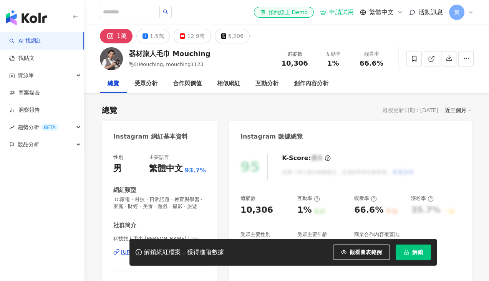
click at [167, 249] on div "https://www.instagram.com/techer_vincent1123/" at bounding box center [149, 252] width 56 height 7
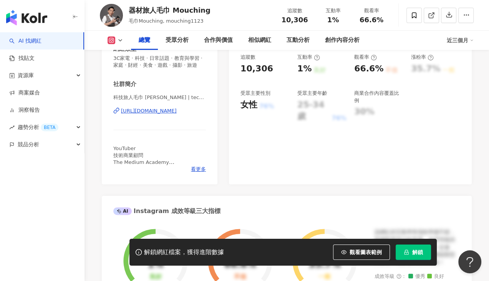
scroll to position [154, 0]
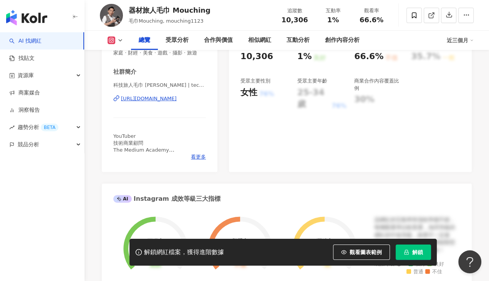
click at [112, 40] on icon at bounding box center [111, 40] width 4 height 4
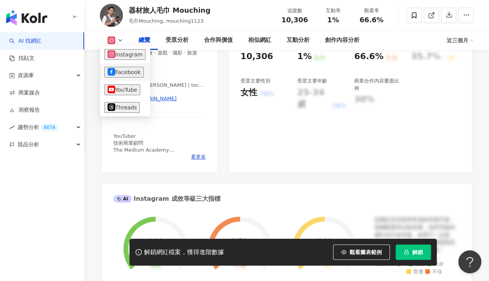
click at [121, 70] on button "Facebook" at bounding box center [123, 72] width 39 height 11
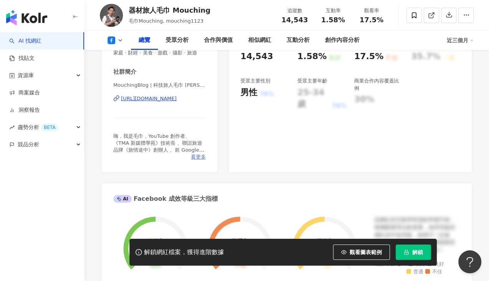
click at [202, 160] on span "看更多" at bounding box center [198, 157] width 15 height 7
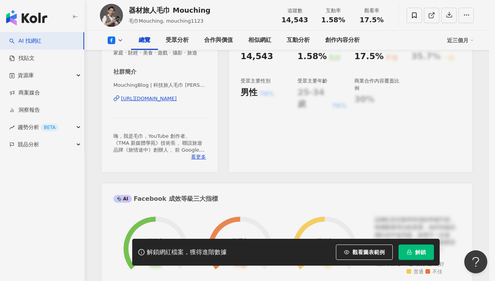
click at [196, 162] on div "嗨，我是毛巾，YouTube 創作者、《TMA 新媒體學苑》技術長 、聯誼旅遊品牌《旅情途中》創辦人 、前 Google 工程師 小時候打遊戲我一定選魔法師，…" at bounding box center [247, 146] width 175 height 34
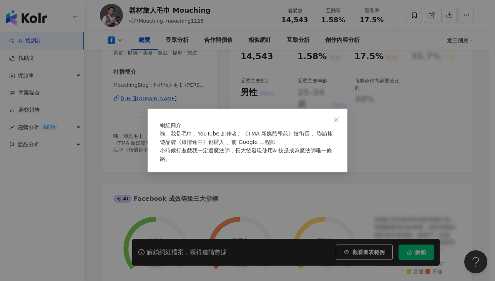
click at [160, 192] on div "網紅簡介 嗨，我是毛巾，YouTube 創作者、《TMA 新媒體學苑》技術長 、聯誼旅遊品牌《旅情途中》創辦人 、前 Google 工程師 小時候打遊戲我一定…" at bounding box center [247, 140] width 495 height 281
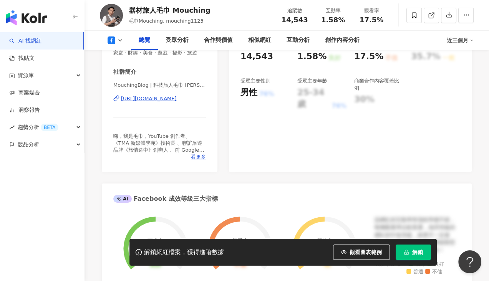
click at [169, 102] on div "https://www.facebook.com/282736012137057" at bounding box center [149, 98] width 56 height 7
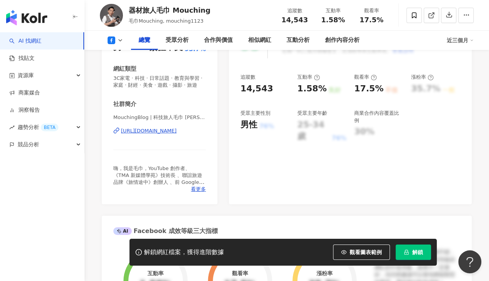
scroll to position [77, 0]
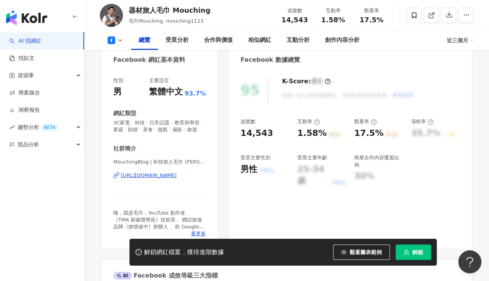
drag, startPoint x: 117, startPoint y: 50, endPoint x: 119, endPoint y: 42, distance: 8.1
click at [117, 50] on div "Facebook 網紅基本資料" at bounding box center [160, 57] width 116 height 25
click at [119, 42] on icon at bounding box center [120, 40] width 6 height 6
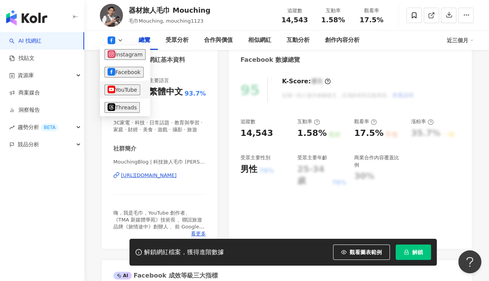
click at [133, 87] on button "YouTube" at bounding box center [122, 89] width 36 height 11
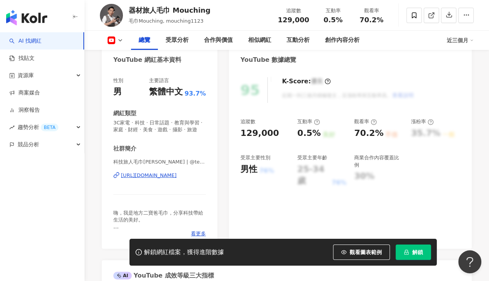
scroll to position [115, 0]
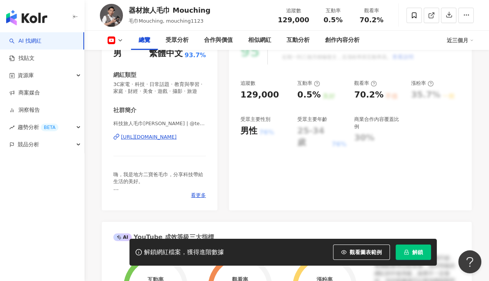
click at [145, 141] on div "https://www.youtube.com/channel/UC6kh50A4TMslBLMnv0MeArw" at bounding box center [149, 137] width 56 height 7
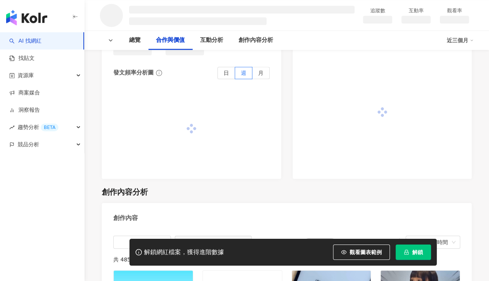
scroll to position [691, 0]
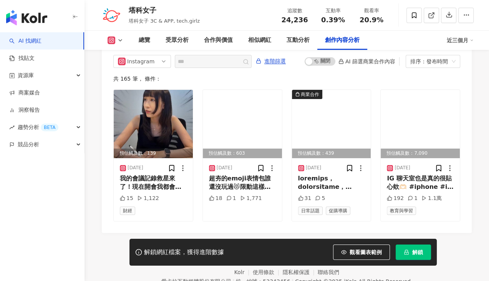
scroll to position [2457, 0]
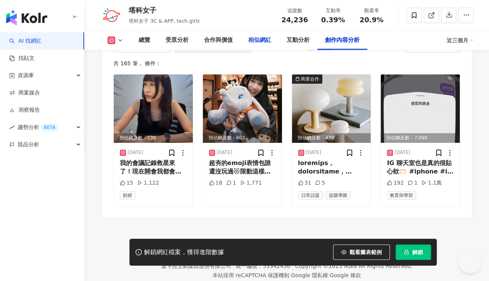
click at [252, 42] on div "相似網紅" at bounding box center [259, 40] width 23 height 9
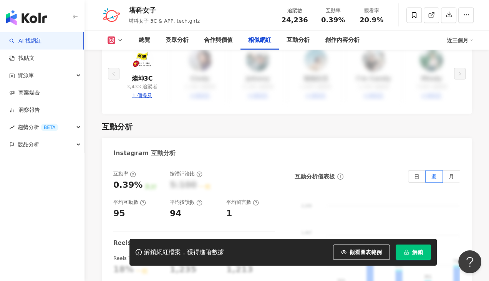
scroll to position [1316, 0]
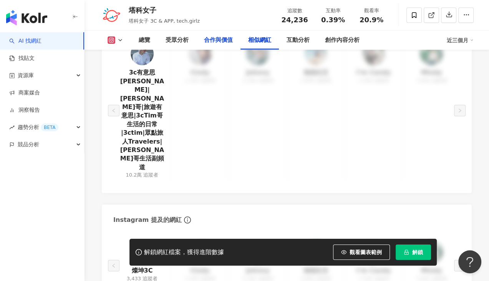
click at [221, 39] on div "合作與價值" at bounding box center [218, 40] width 29 height 9
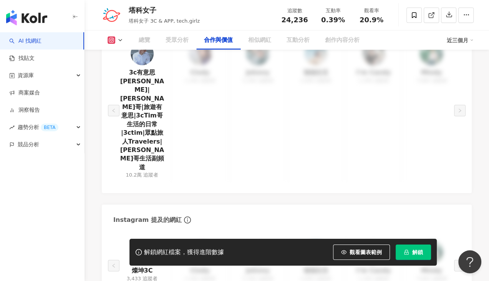
scroll to position [1038, 0]
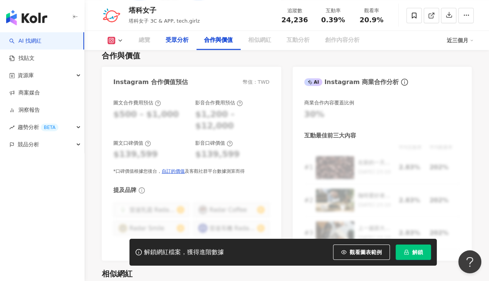
click at [180, 44] on div "受眾分析" at bounding box center [176, 40] width 23 height 9
click at [181, 41] on div "受眾分析" at bounding box center [176, 40] width 23 height 9
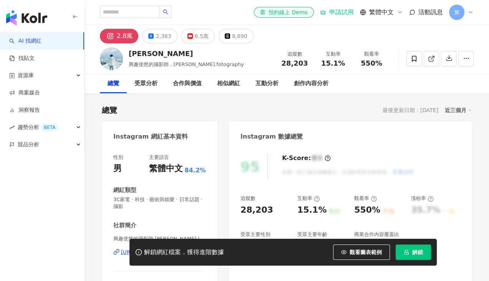
click at [352, 154] on div "K-Score : 優良 近期一到三個月積極發文，且漲粉率與互動率高。 查看說明" at bounding box center [344, 167] width 140 height 26
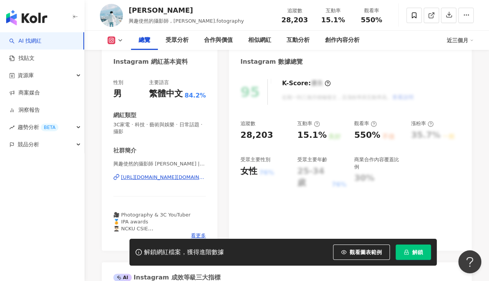
scroll to position [77, 0]
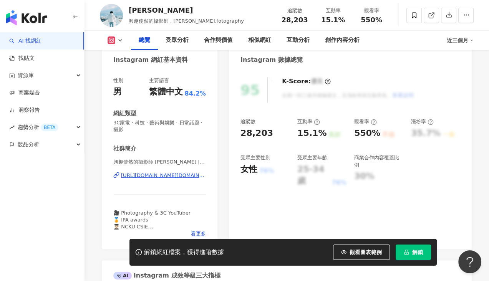
click at [179, 168] on div "興趣使然的攝影師 Enzo | enzos.fotography https://www.instagram.com/enzos.fotography/" at bounding box center [159, 181] width 93 height 45
click at [174, 176] on div "[URL][DOMAIN_NAME][DOMAIN_NAME]" at bounding box center [163, 175] width 85 height 7
click at [111, 38] on rect at bounding box center [112, 41] width 6 height 6
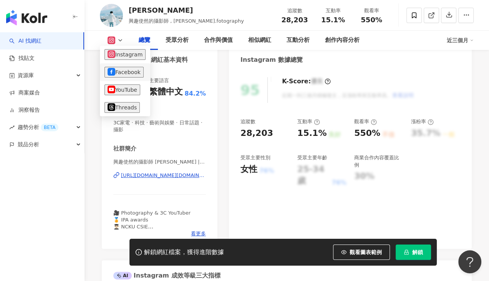
click at [120, 67] on button "Facebook" at bounding box center [123, 72] width 39 height 11
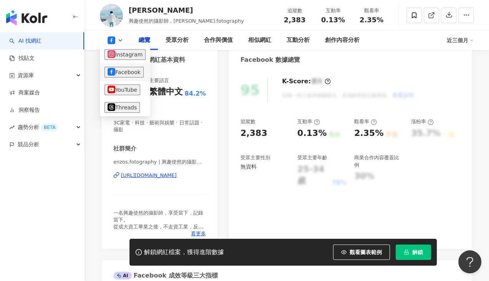
click at [120, 72] on div "性別 男 主要語言 繁體中文 84.2% 網紅類型 3C家電 · 科技 · 藝術與娛樂 · 日常話題 · 攝影 社群簡介 enzos.fotography |…" at bounding box center [160, 158] width 116 height 179
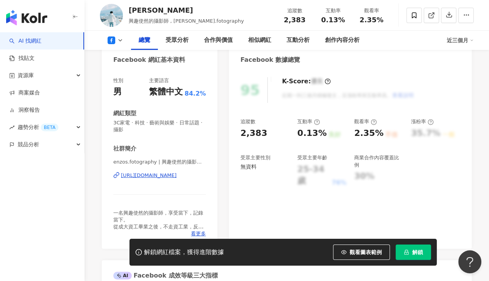
click at [165, 178] on div "https://www.facebook.com/385669998236491" at bounding box center [149, 175] width 56 height 7
click at [118, 41] on icon at bounding box center [120, 40] width 6 height 6
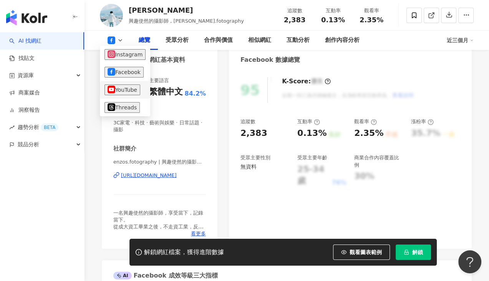
click at [116, 84] on button "YouTube" at bounding box center [122, 89] width 36 height 11
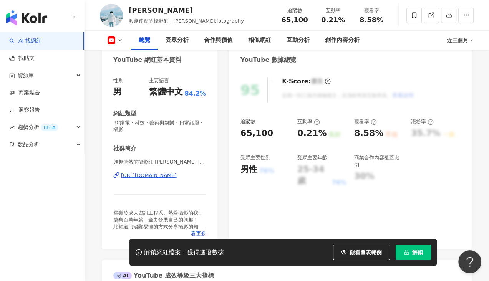
click at [137, 175] on div "https://www.youtube.com/channel/UCDH799ijFMBv_j1RM86hozA" at bounding box center [149, 175] width 56 height 7
click at [115, 37] on button at bounding box center [115, 40] width 31 height 8
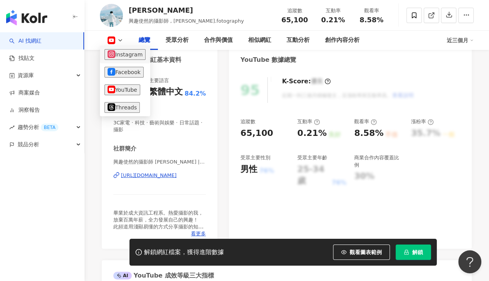
click at [117, 58] on button "Instagram" at bounding box center [124, 54] width 41 height 11
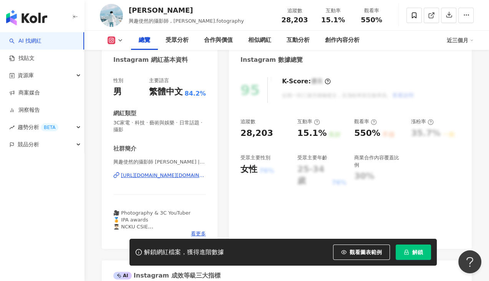
click at [136, 176] on div "[URL][DOMAIN_NAME][DOMAIN_NAME]" at bounding box center [163, 175] width 85 height 7
click at [203, 175] on div "[URL][DOMAIN_NAME][DOMAIN_NAME]" at bounding box center [163, 175] width 85 height 7
click at [115, 175] on icon at bounding box center [115, 175] width 3 height 3
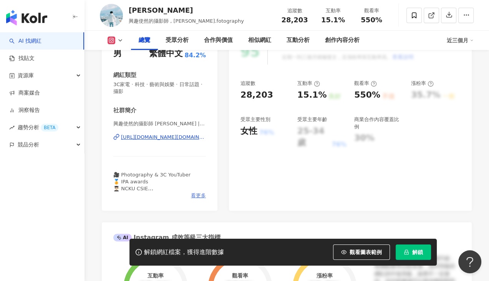
click at [196, 192] on span "看更多" at bounding box center [198, 195] width 15 height 7
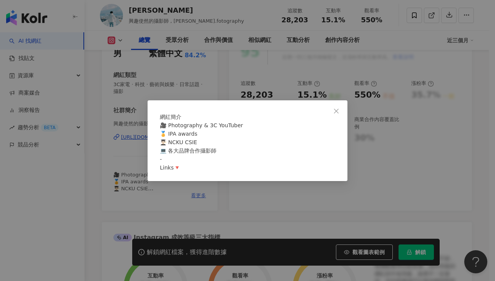
click at [196, 181] on div "網紅簡介 🎥 Photography & 3C YouTuber 🏅 IPA awards 👨🏻‍🎓 NCKU CSIE 💻 各大品牌合作攝影師 - Link…" at bounding box center [247, 140] width 200 height 81
click at [162, 208] on div "網紅簡介 🎥 Photography & 3C YouTuber 🏅 IPA awards 👨🏻‍🎓 NCKU CSIE 💻 各大品牌合作攝影師 - Link…" at bounding box center [247, 140] width 495 height 281
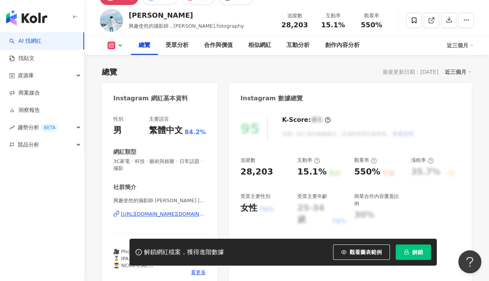
scroll to position [77, 0]
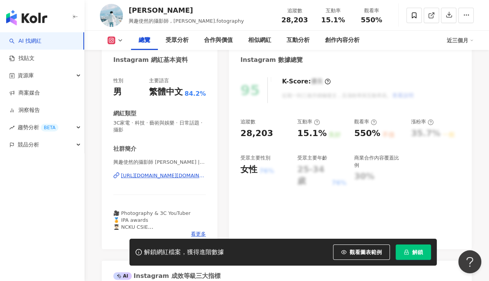
click at [116, 176] on icon at bounding box center [116, 175] width 6 height 6
